Goal: Browse casually

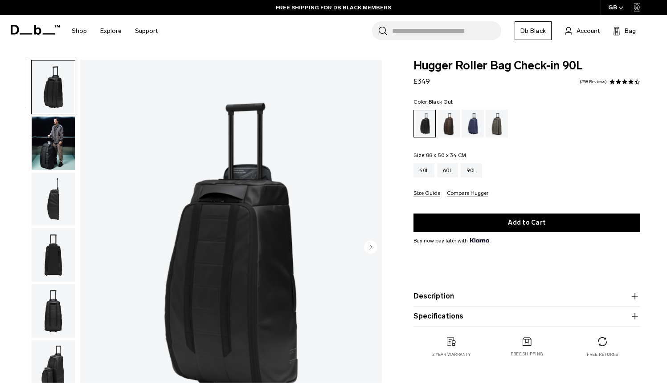
click at [26, 28] on icon at bounding box center [35, 30] width 49 height 10
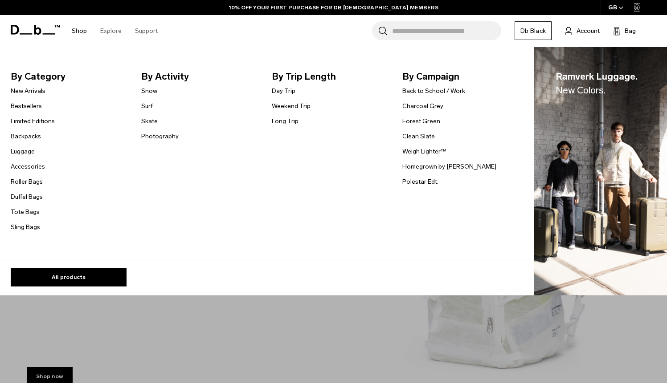
click at [37, 169] on link "Accessories" at bounding box center [28, 166] width 34 height 9
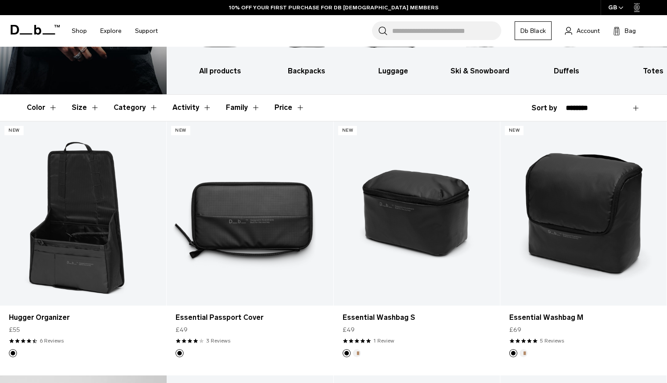
scroll to position [106, 0]
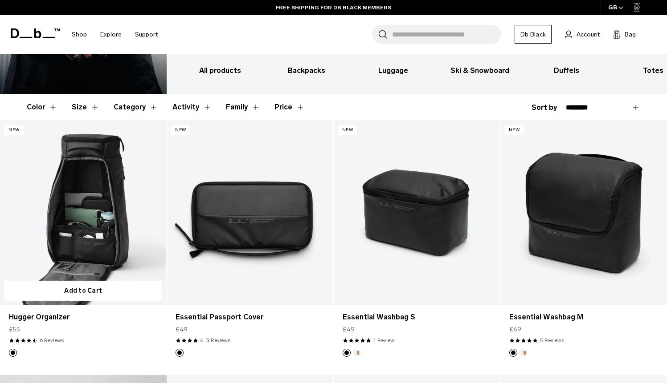
click at [97, 237] on link "Hugger Organizer" at bounding box center [83, 213] width 166 height 185
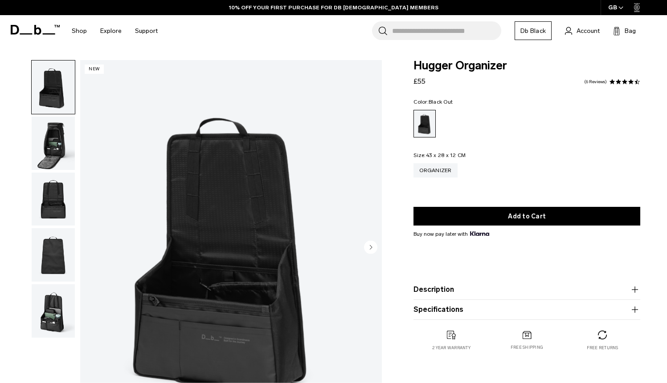
click at [48, 138] on img "button" at bounding box center [53, 143] width 43 height 53
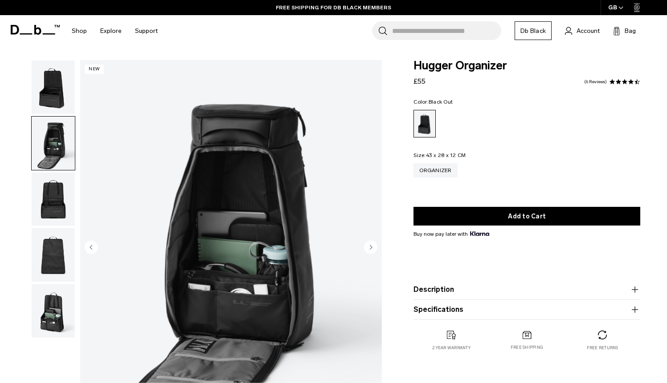
click at [50, 202] on img "button" at bounding box center [53, 199] width 43 height 53
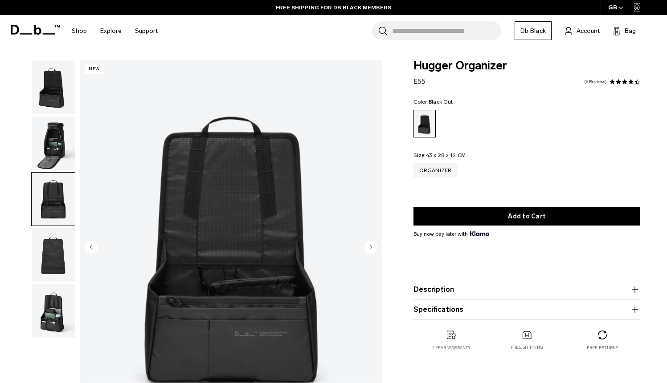
click at [55, 259] on img "button" at bounding box center [53, 254] width 43 height 53
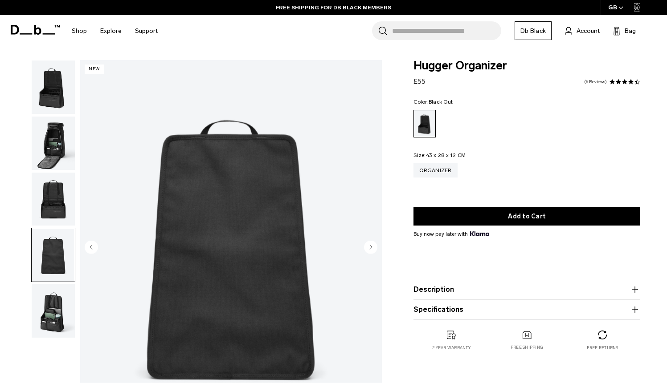
click at [54, 325] on img "button" at bounding box center [53, 311] width 43 height 53
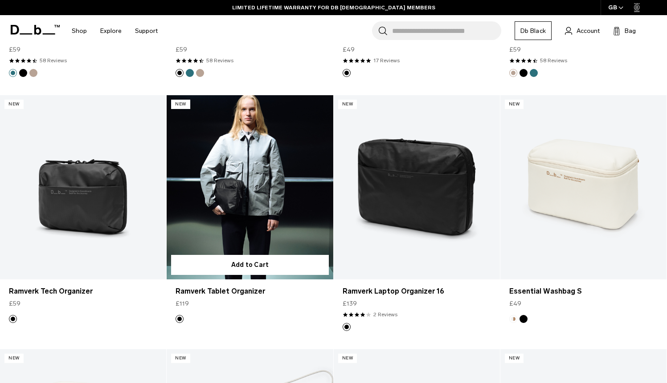
scroll to position [1910, 0]
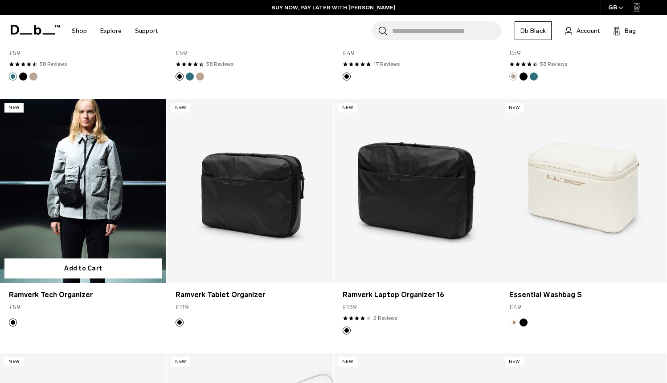
click at [100, 191] on link "Ramverk Tech Organizer" at bounding box center [83, 191] width 166 height 185
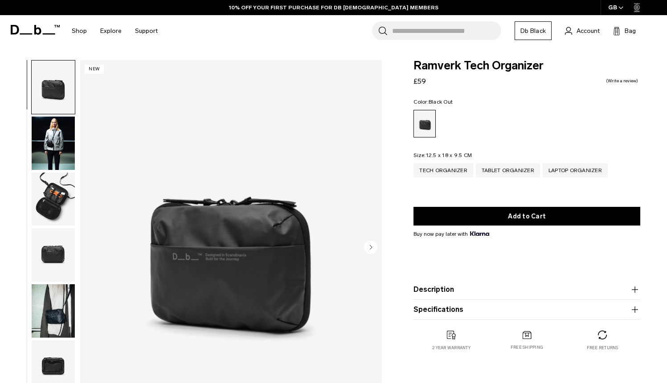
click at [40, 198] on img "button" at bounding box center [53, 199] width 43 height 53
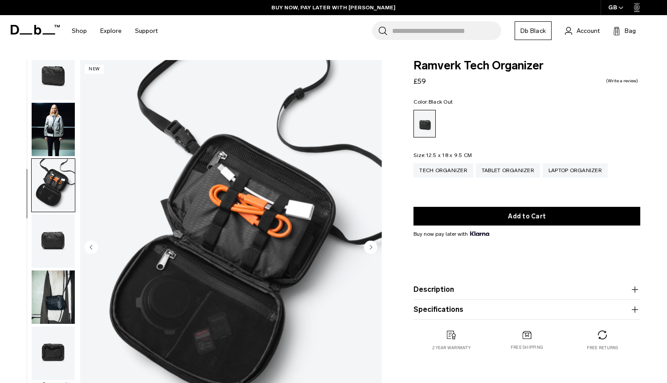
click at [65, 244] on img "button" at bounding box center [53, 241] width 43 height 53
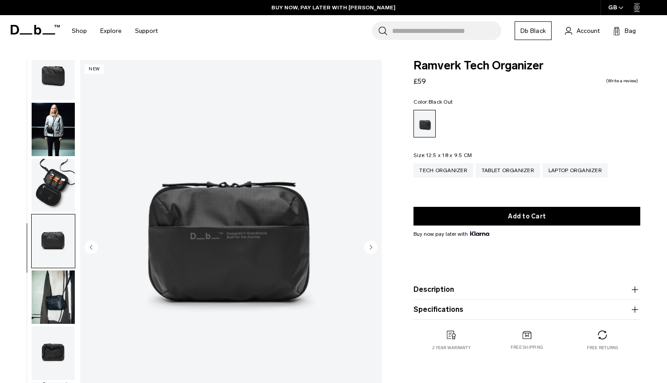
click at [61, 291] on img "button" at bounding box center [53, 297] width 43 height 53
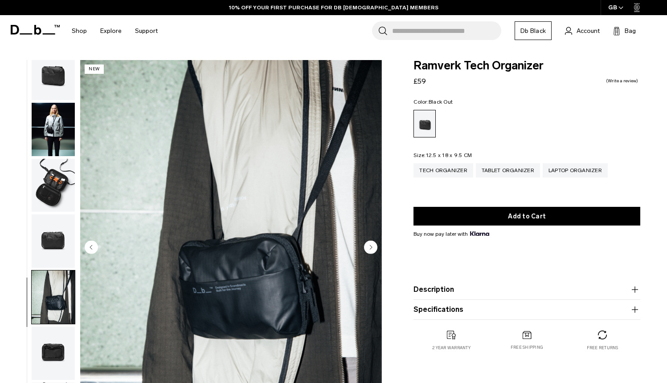
click at [61, 350] on img "button" at bounding box center [53, 353] width 43 height 53
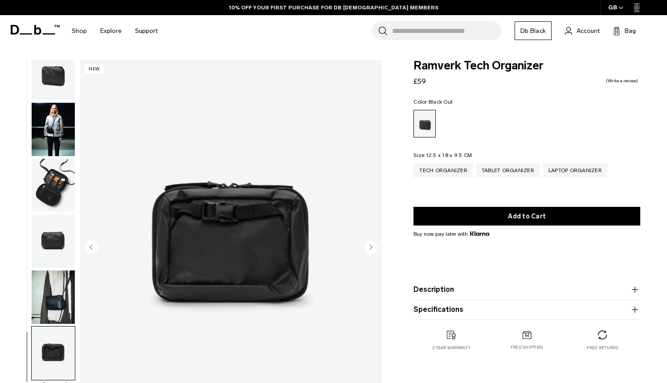
scroll to position [234, 0]
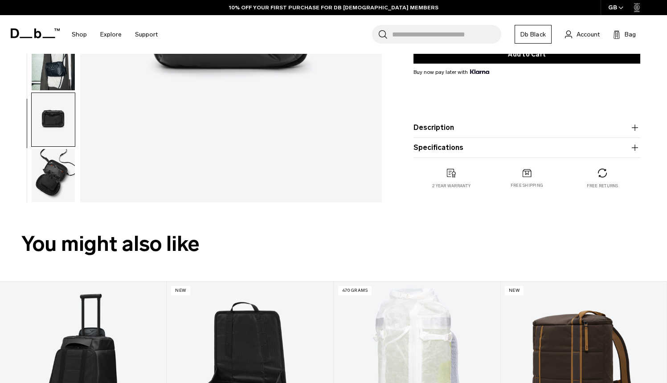
click at [48, 174] on img "button" at bounding box center [53, 175] width 43 height 53
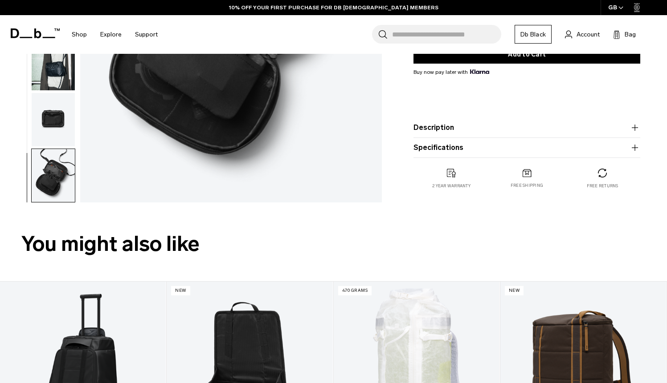
scroll to position [0, 0]
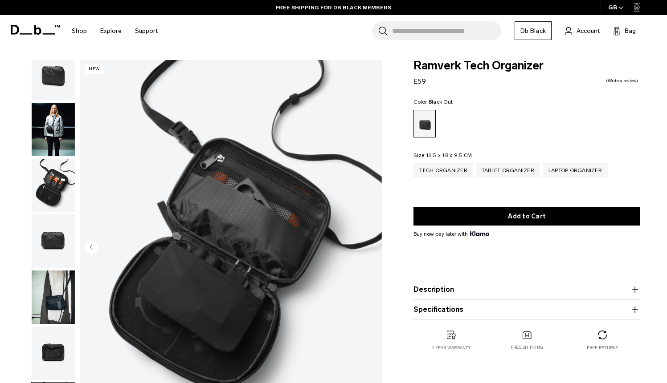
drag, startPoint x: 429, startPoint y: 78, endPoint x: 412, endPoint y: 80, distance: 17.0
click at [412, 80] on div "Ramverk Tech Organizer £59 0.0 star rating Write a review Color: Black Out Out …" at bounding box center [526, 214] width 280 height 309
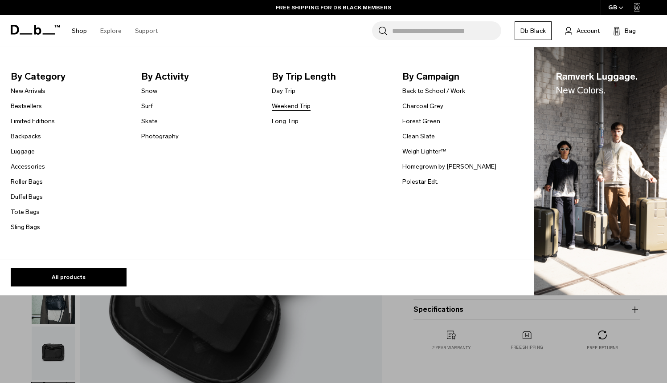
click at [294, 104] on link "Weekend Trip" at bounding box center [291, 106] width 39 height 9
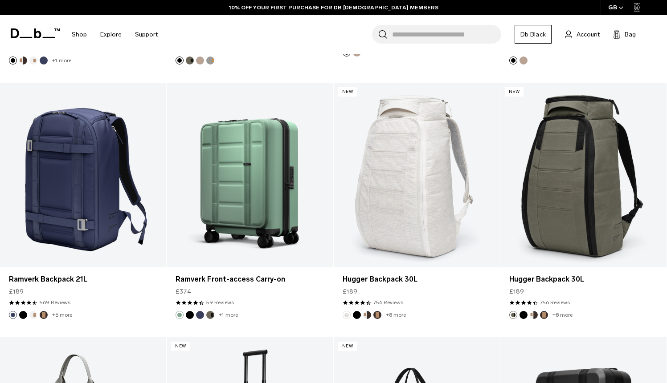
scroll to position [1918, 0]
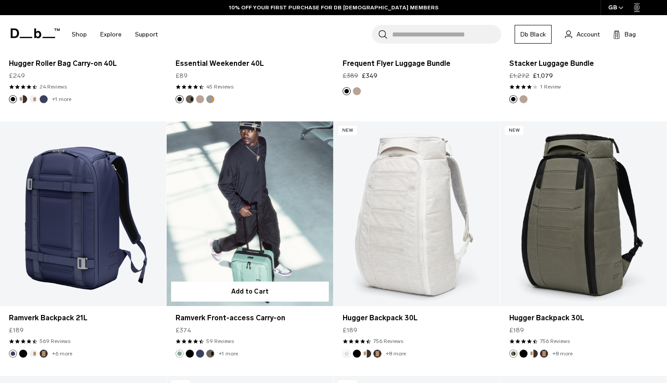
click at [249, 243] on link "Ramverk Front-access Carry-on" at bounding box center [250, 214] width 166 height 185
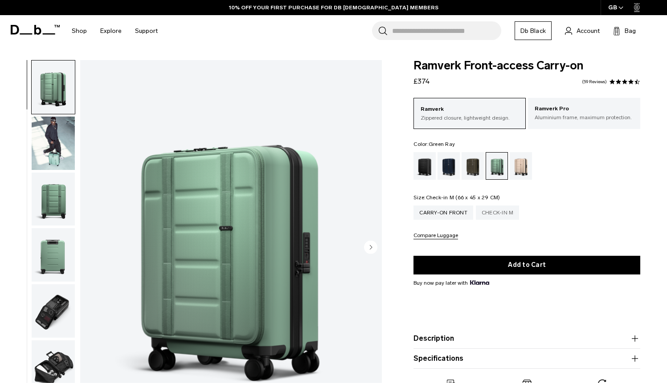
click at [506, 212] on div "Check-in M" at bounding box center [498, 213] width 44 height 14
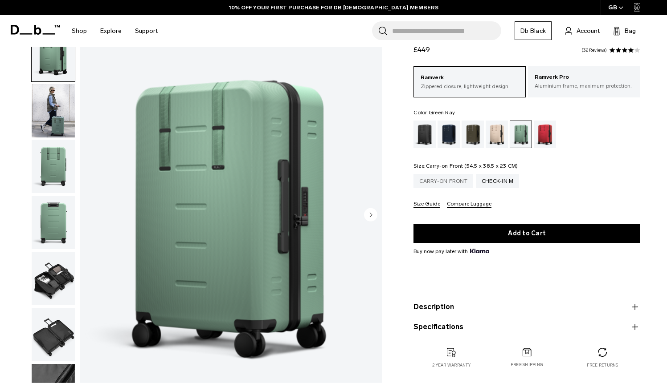
click at [447, 178] on div "Carry-on Front" at bounding box center [443, 181] width 60 height 14
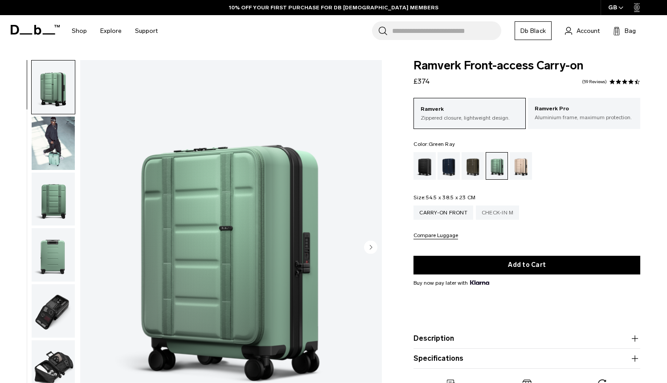
click at [495, 214] on div "Check-in M" at bounding box center [498, 213] width 44 height 14
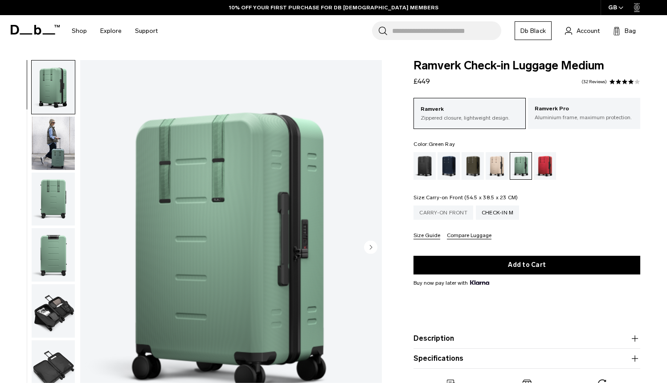
click at [461, 212] on div "Carry-on Front" at bounding box center [443, 213] width 60 height 14
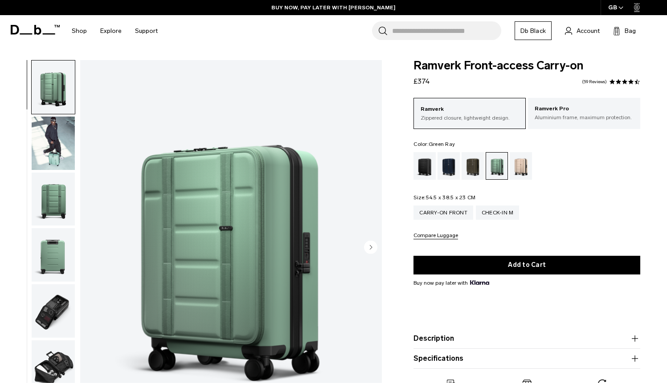
click at [49, 313] on img "button" at bounding box center [53, 311] width 43 height 53
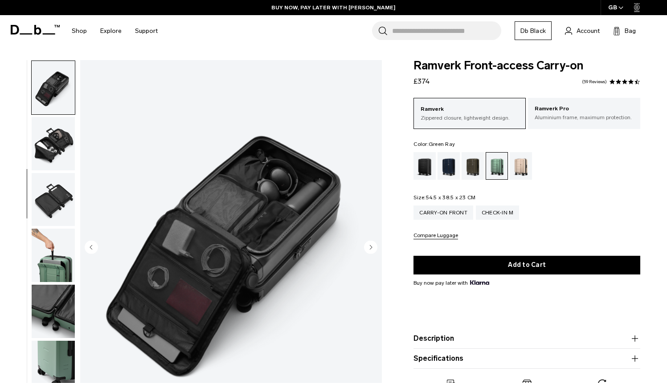
scroll to position [224, 0]
click at [50, 260] on img "button" at bounding box center [53, 254] width 43 height 53
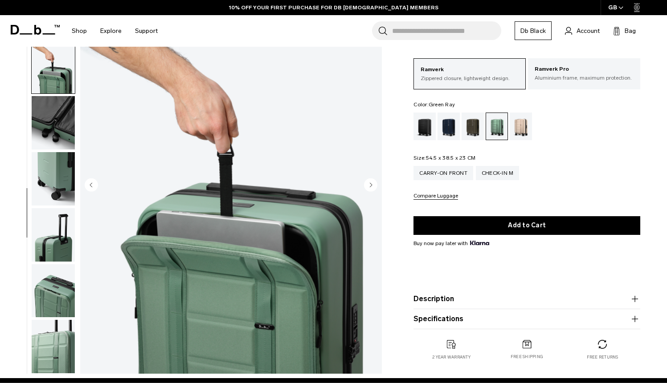
scroll to position [87, 0]
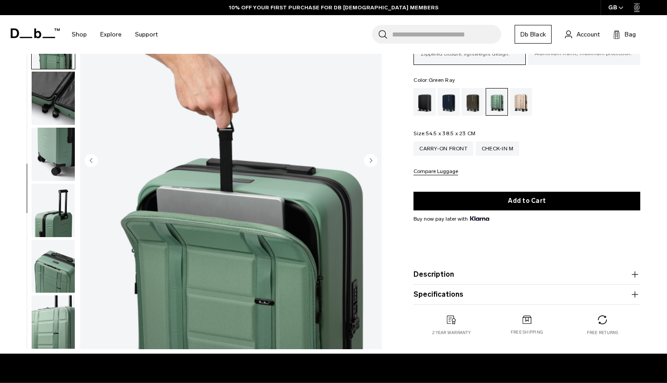
click at [50, 260] on img "button" at bounding box center [53, 266] width 43 height 53
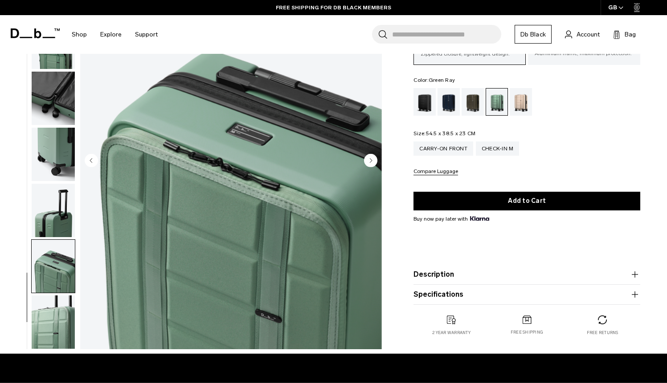
click at [53, 318] on img "button" at bounding box center [53, 322] width 43 height 53
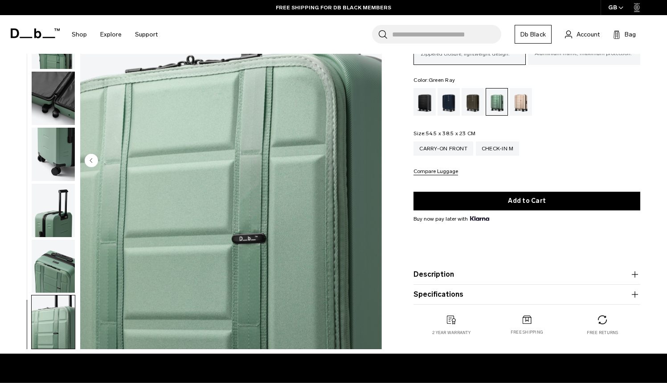
click at [55, 281] on img "button" at bounding box center [53, 266] width 43 height 53
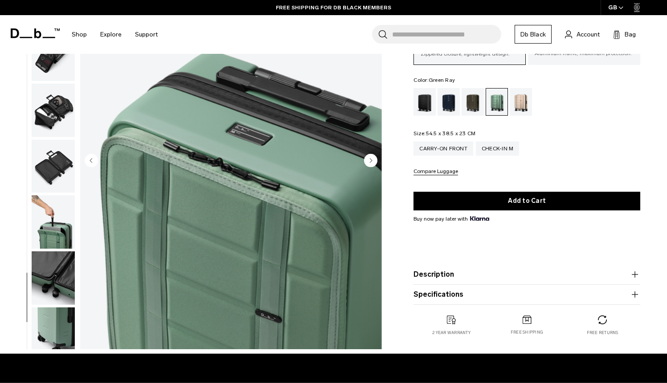
scroll to position [0, 0]
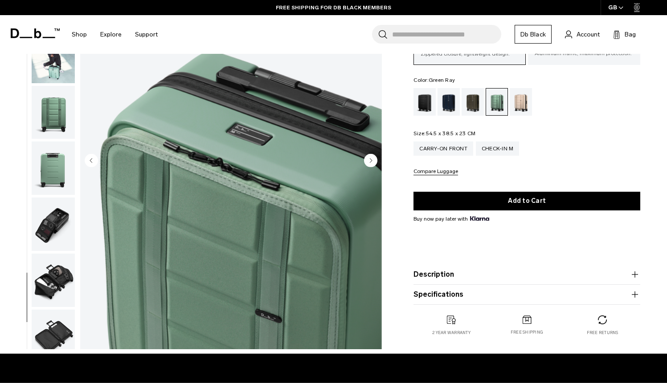
click at [58, 166] on img "button" at bounding box center [53, 168] width 43 height 53
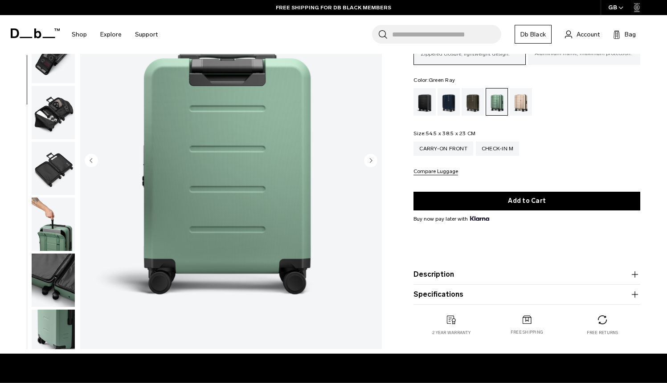
click at [56, 168] on img "button" at bounding box center [53, 168] width 43 height 53
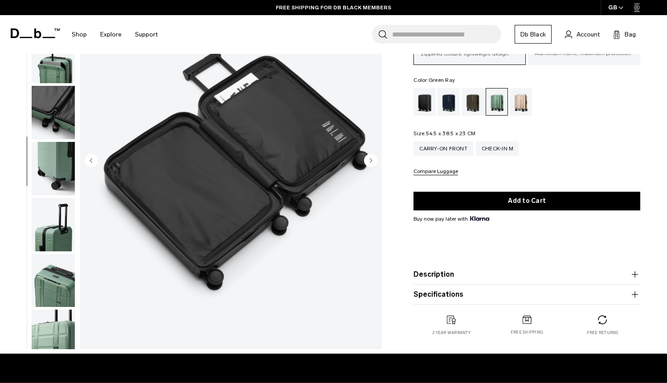
scroll to position [336, 0]
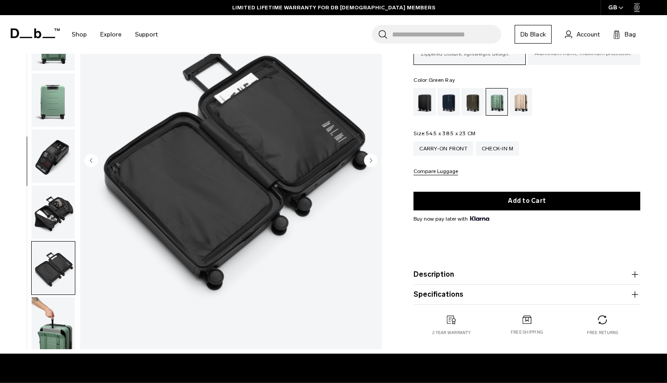
click at [53, 143] on img "button" at bounding box center [53, 156] width 43 height 53
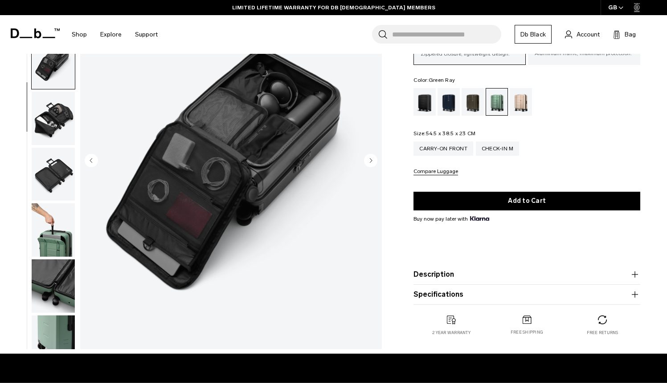
scroll to position [149, 0]
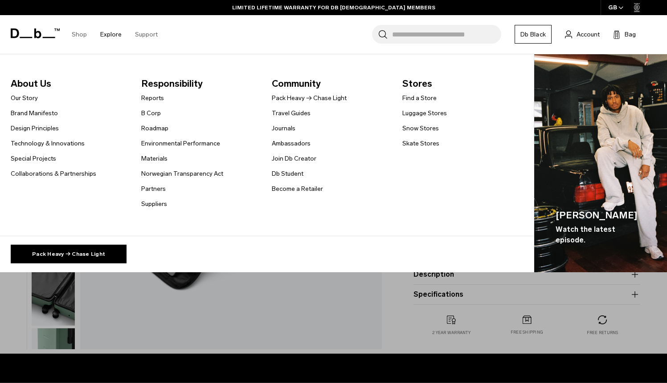
click at [114, 30] on link "Explore" at bounding box center [110, 35] width 21 height 32
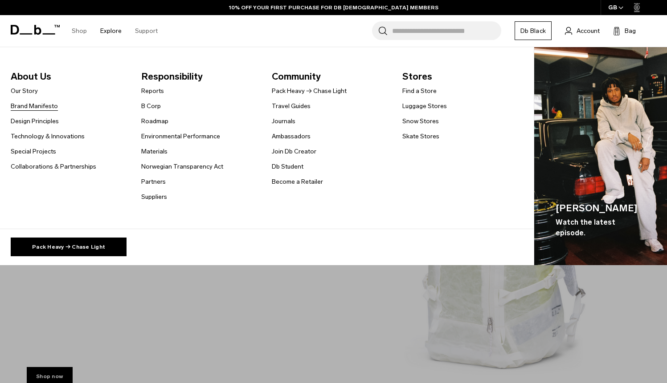
click at [37, 109] on link "Brand Manifesto" at bounding box center [34, 106] width 47 height 9
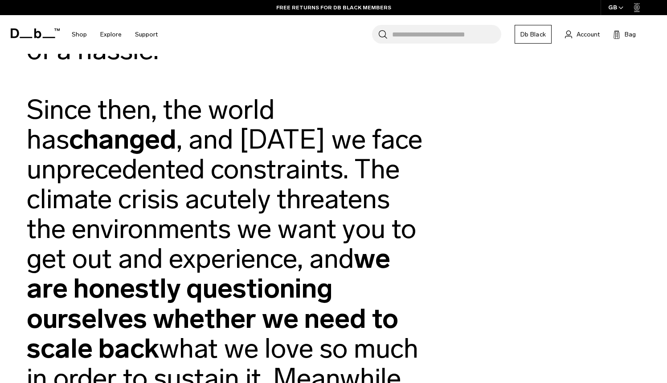
scroll to position [205, 0]
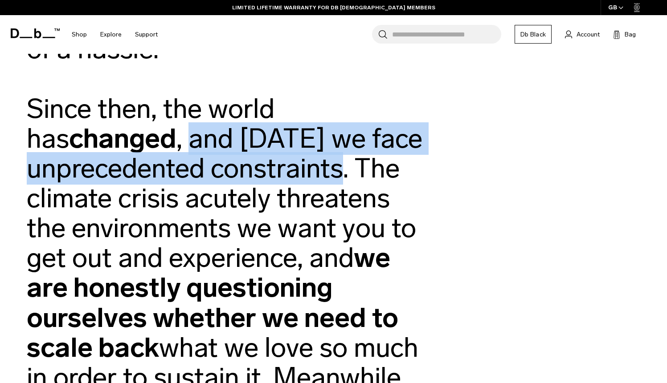
drag, startPoint x: 145, startPoint y: 140, endPoint x: 353, endPoint y: 167, distance: 209.3
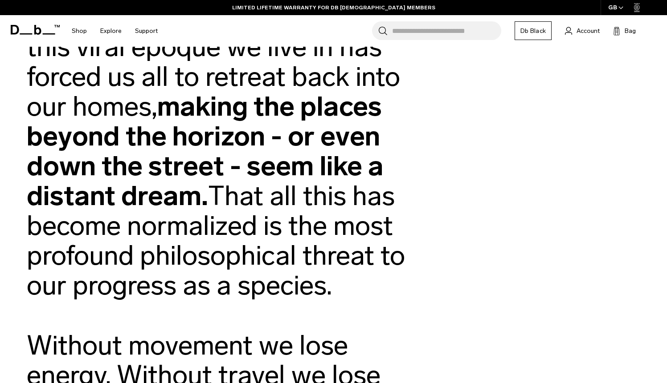
scroll to position [0, 0]
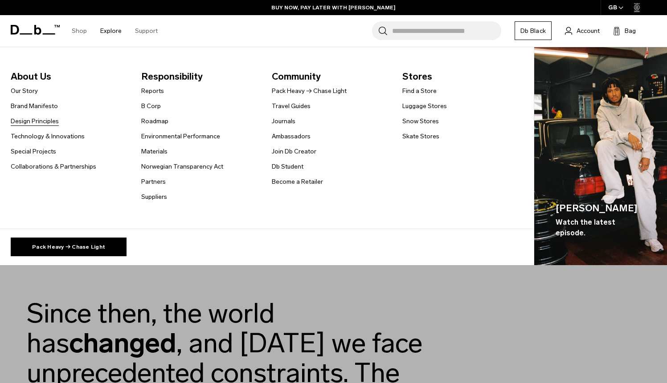
click at [41, 122] on link "Design Principles" at bounding box center [35, 121] width 48 height 9
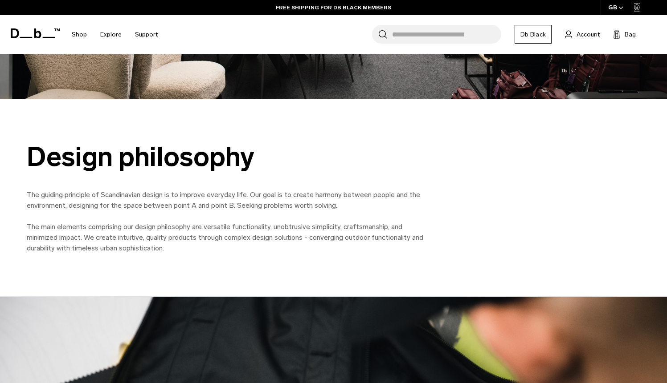
scroll to position [388, 0]
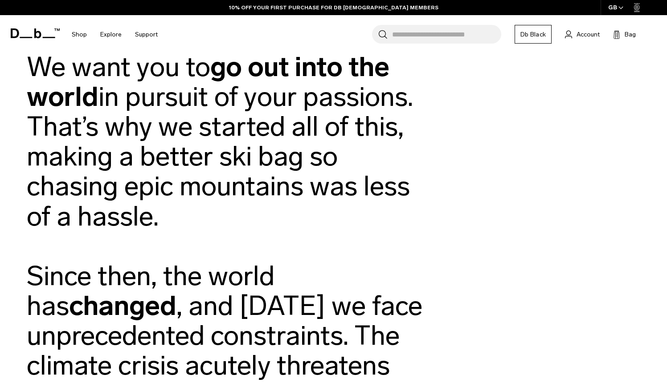
scroll to position [74, 0]
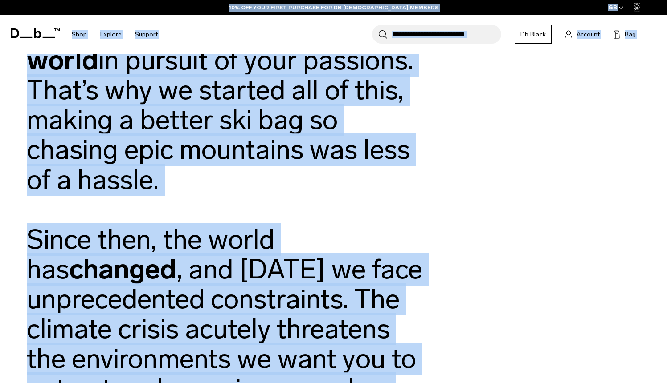
drag, startPoint x: 239, startPoint y: 186, endPoint x: 259, endPoint y: 200, distance: 24.2
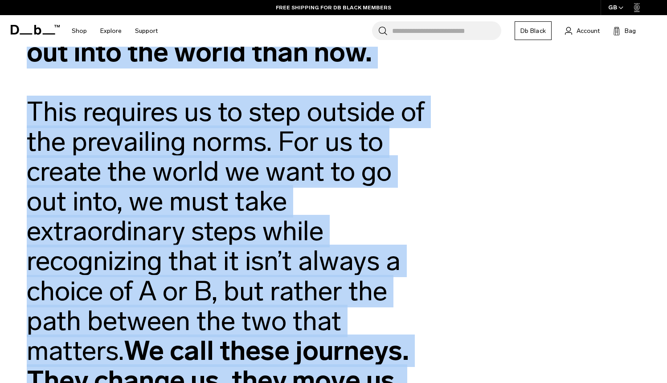
scroll to position [0, 0]
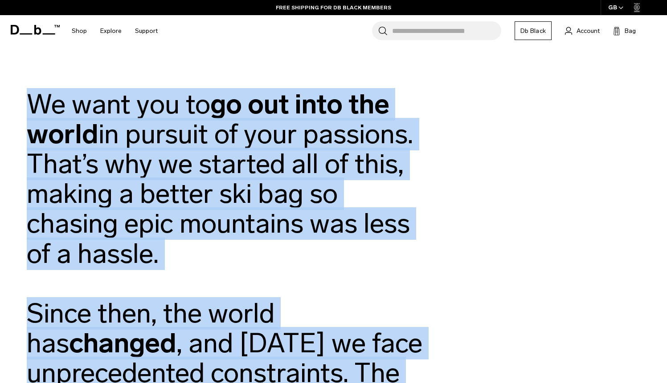
drag, startPoint x: 295, startPoint y: 213, endPoint x: 28, endPoint y: 106, distance: 287.3
copy d1 "We want you to go out into the world in pursuit of your passions. That’s why we…"
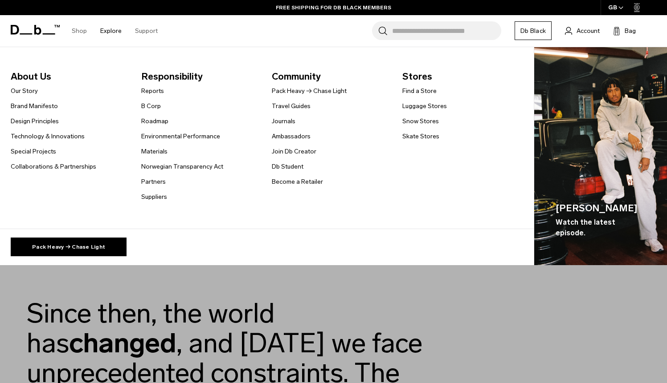
click at [111, 31] on link "Explore" at bounding box center [110, 31] width 21 height 32
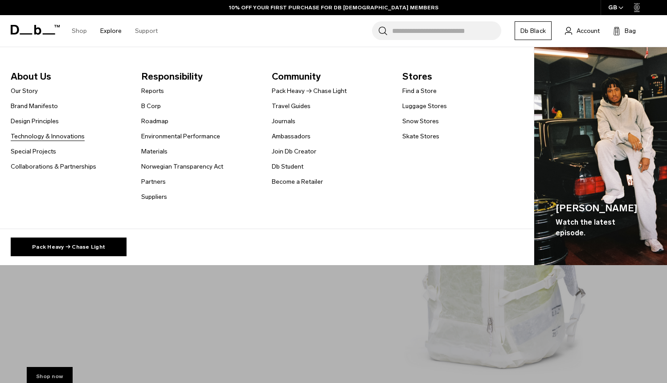
click at [53, 136] on link "Technology & Innovations" at bounding box center [48, 136] width 74 height 9
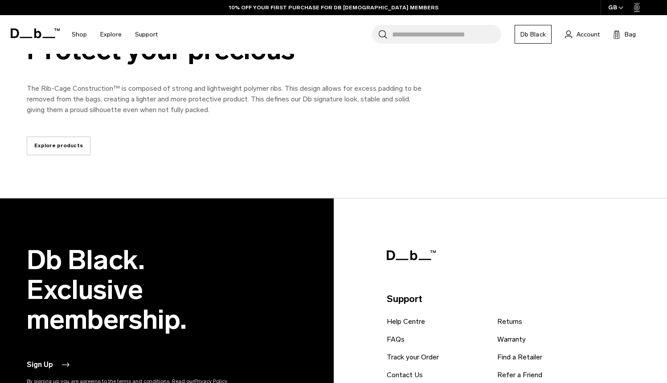
scroll to position [1492, 0]
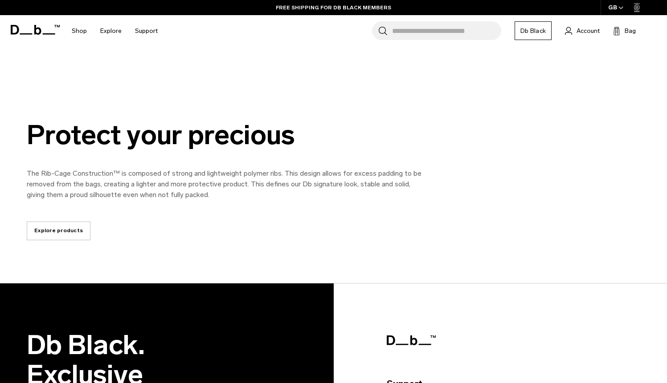
drag, startPoint x: 29, startPoint y: 139, endPoint x: 316, endPoint y: 138, distance: 287.2
click at [316, 138] on div "Protect your precious" at bounding box center [227, 135] width 401 height 30
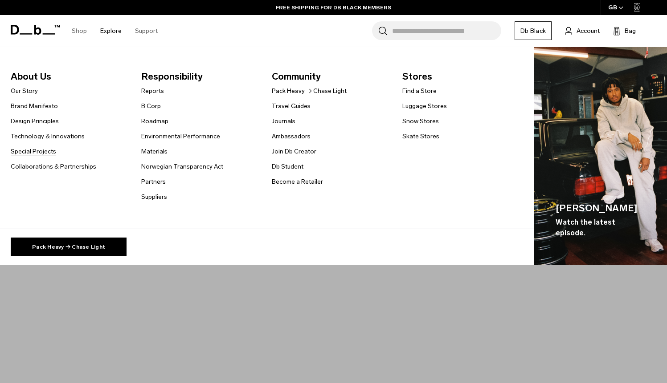
click at [40, 151] on link "Special Projects" at bounding box center [33, 151] width 45 height 9
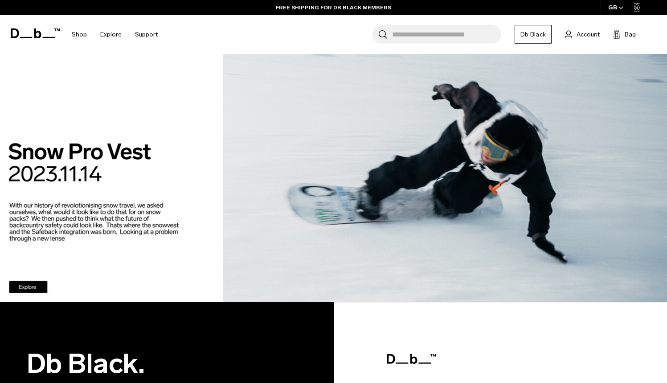
scroll to position [984, 0]
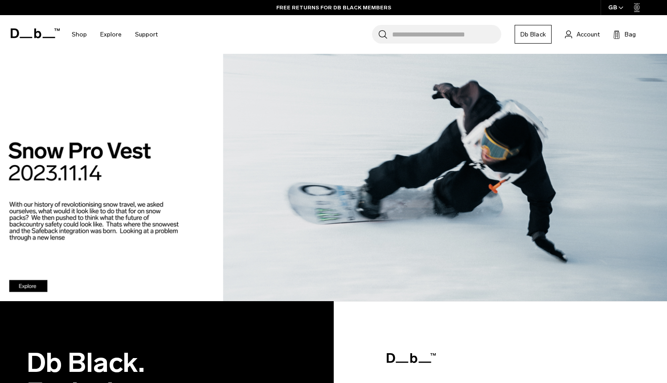
click at [33, 285] on div at bounding box center [333, 274] width 667 height 53
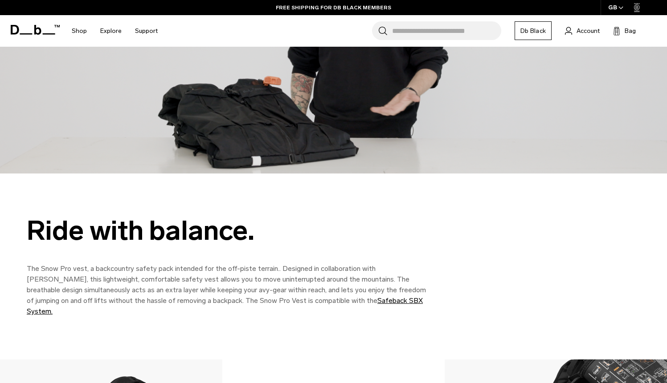
scroll to position [1333, 0]
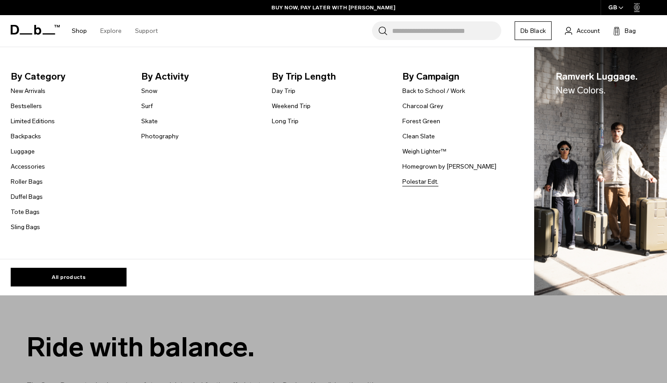
click at [420, 181] on link "Polestar Edt." at bounding box center [420, 181] width 36 height 9
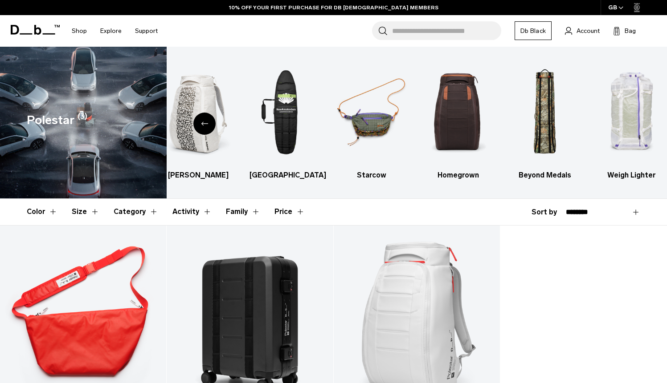
scroll to position [4, 0]
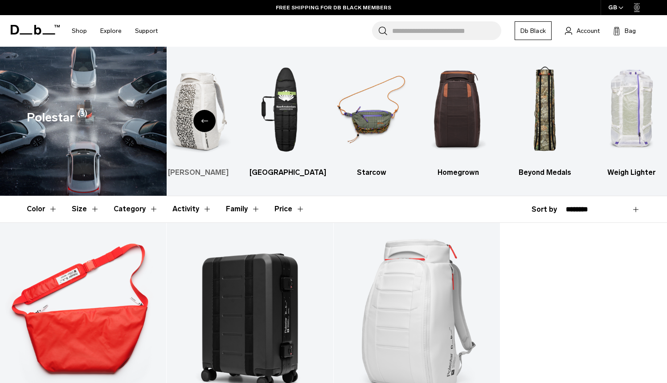
click at [191, 90] on img "1 / 6" at bounding box center [198, 110] width 71 height 106
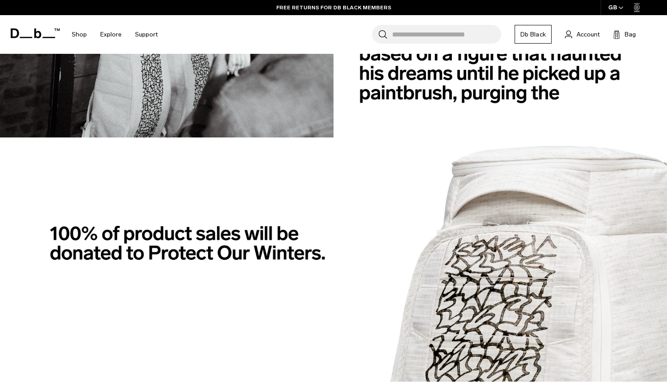
scroll to position [1106, 0]
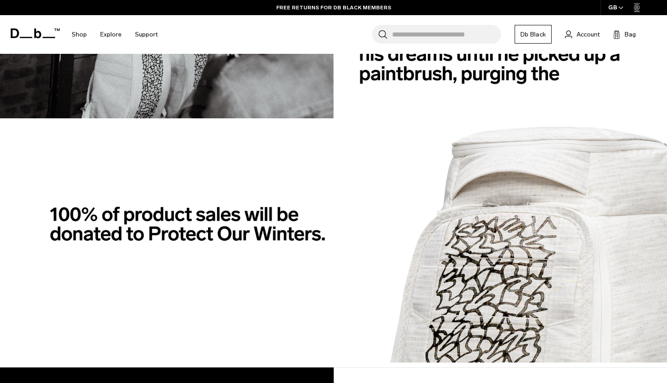
drag, startPoint x: 150, startPoint y: 231, endPoint x: 297, endPoint y: 228, distance: 147.8
click at [297, 228] on img at bounding box center [333, 240] width 667 height 244
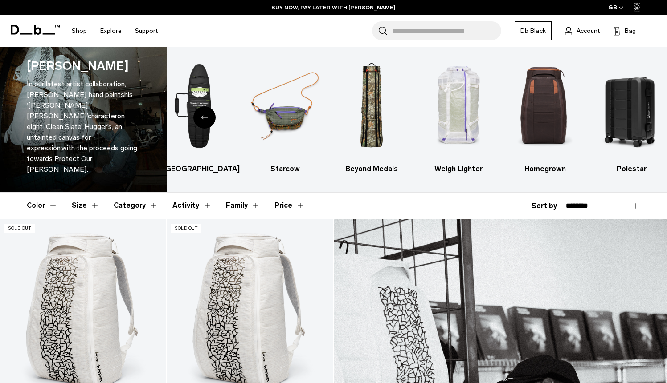
scroll to position [0, 0]
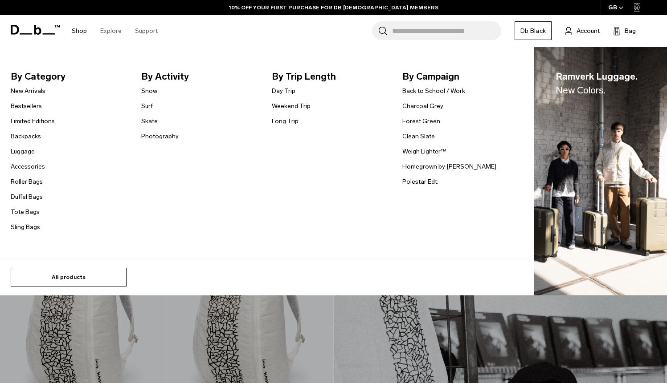
click at [46, 272] on link "All products" at bounding box center [69, 277] width 116 height 19
